Goal: Find specific page/section: Find specific page/section

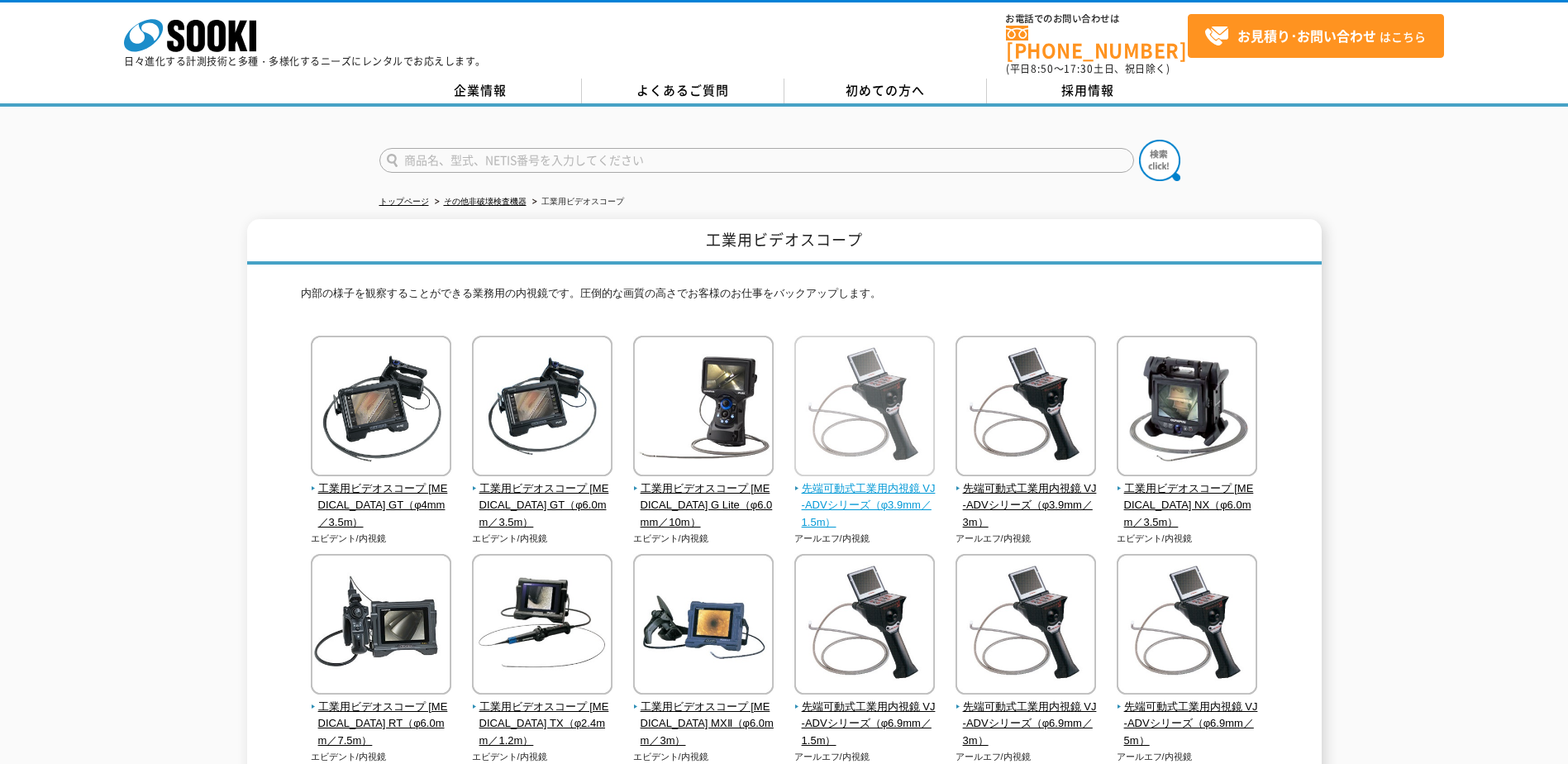
click at [889, 497] on span "先端可動式工業用内視鏡 VJ-ADVシリーズ（φ3.9mm／1.5m）" at bounding box center [864, 505] width 141 height 52
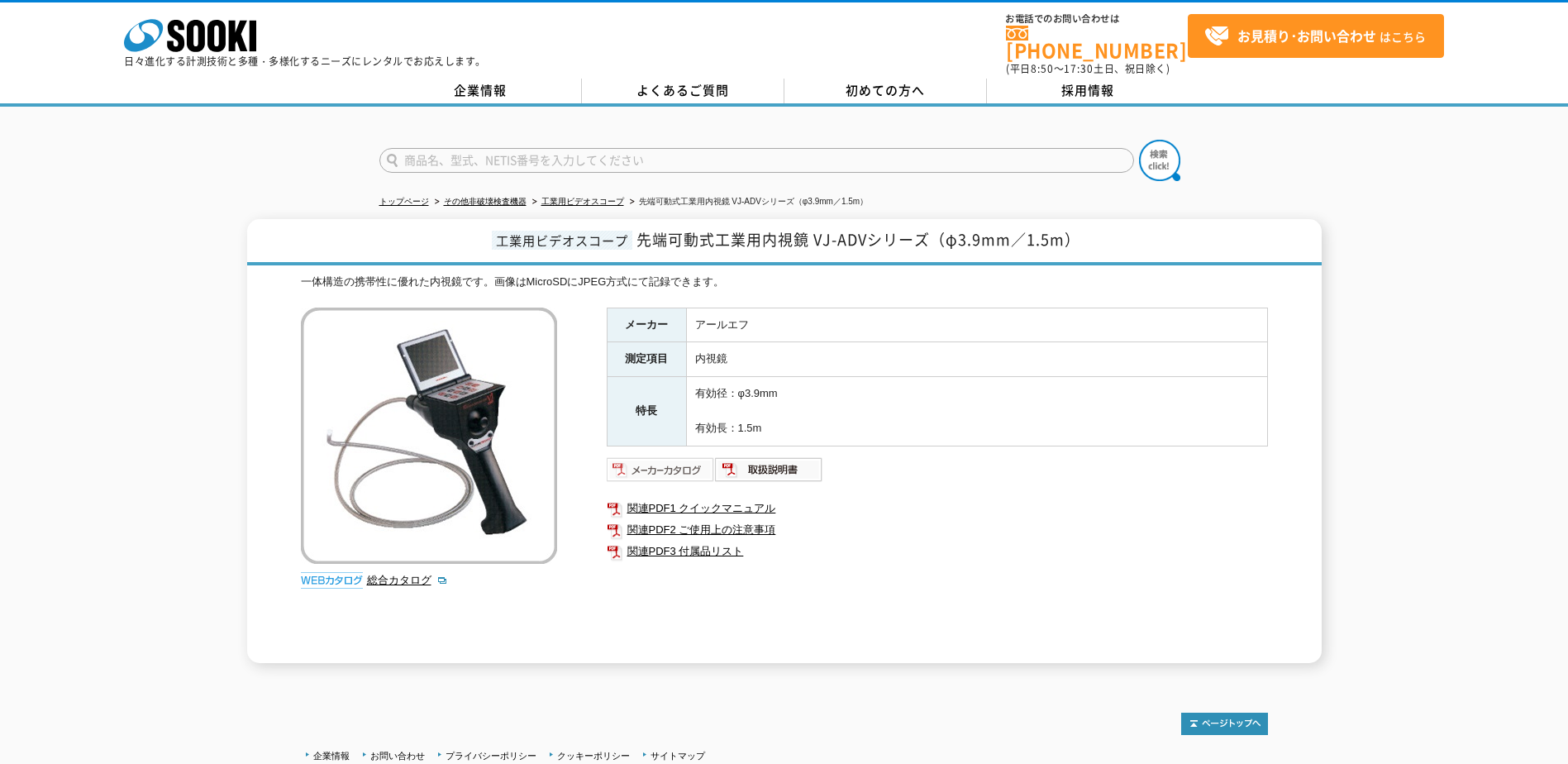
click at [679, 456] on img at bounding box center [660, 469] width 108 height 26
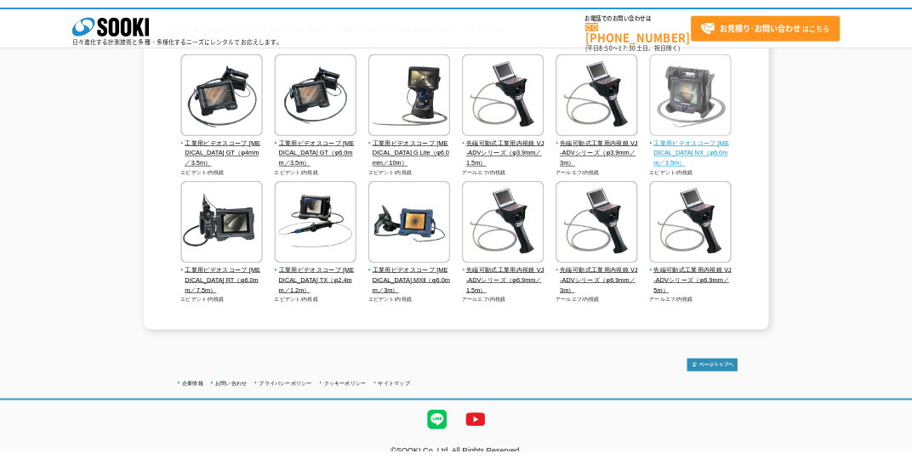
scroll to position [210, 0]
